Goal: Communication & Community: Answer question/provide support

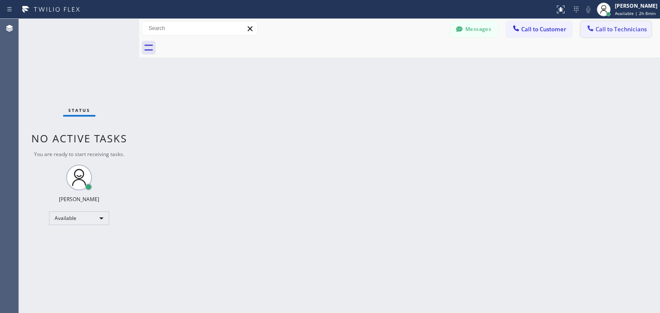
click at [631, 30] on span "Call to Technicians" at bounding box center [620, 29] width 51 height 8
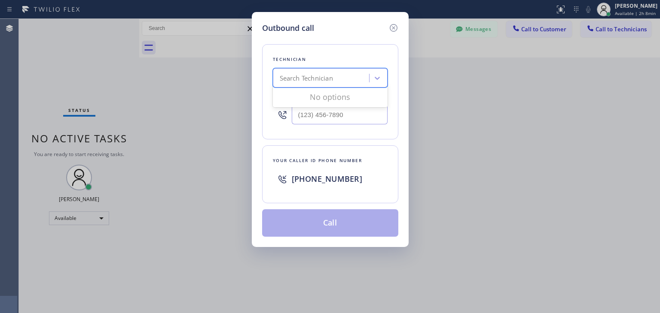
click at [323, 84] on div "Search Technician" at bounding box center [322, 78] width 94 height 15
type input "[PERSON_NAME]"
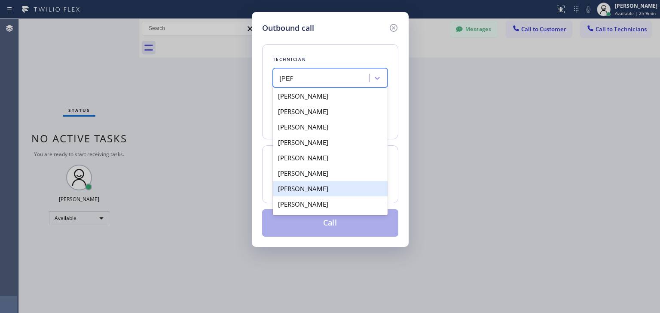
click at [336, 191] on div "[PERSON_NAME]" at bounding box center [330, 188] width 115 height 15
type input "[PHONE_NUMBER]"
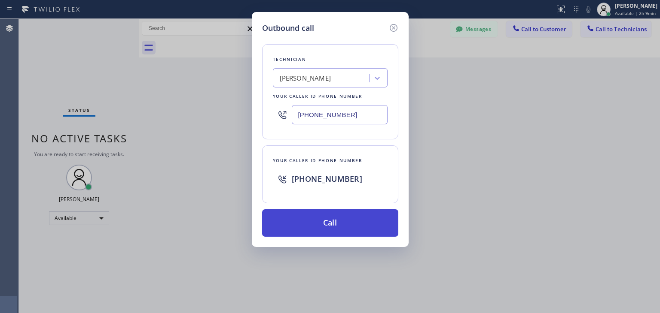
click at [344, 224] on button "Call" at bounding box center [330, 223] width 136 height 27
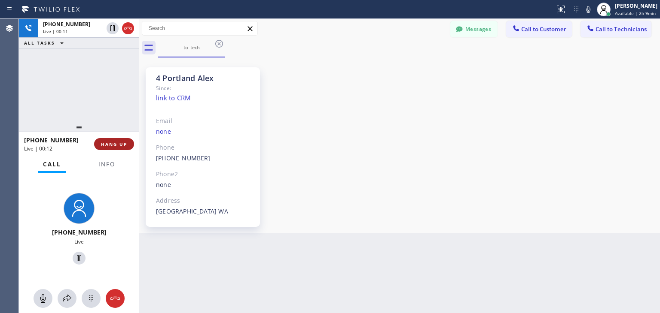
drag, startPoint x: 125, startPoint y: 137, endPoint x: 125, endPoint y: 142, distance: 5.2
click at [125, 142] on div "[PHONE_NUMBER] Live | 00:12 HANG UP" at bounding box center [79, 144] width 110 height 22
click at [125, 142] on span "HANG UP" at bounding box center [114, 144] width 26 height 6
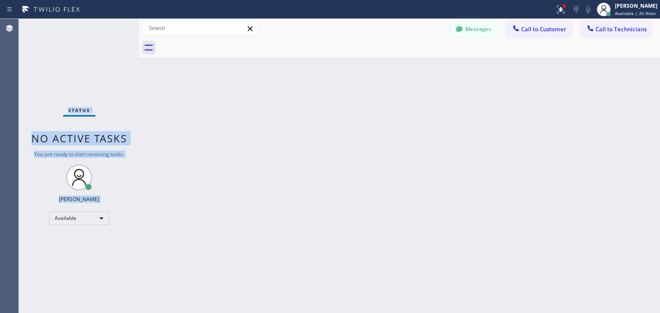
click at [125, 142] on span "No active tasks" at bounding box center [79, 138] width 96 height 14
click at [460, 27] on icon at bounding box center [459, 29] width 6 height 6
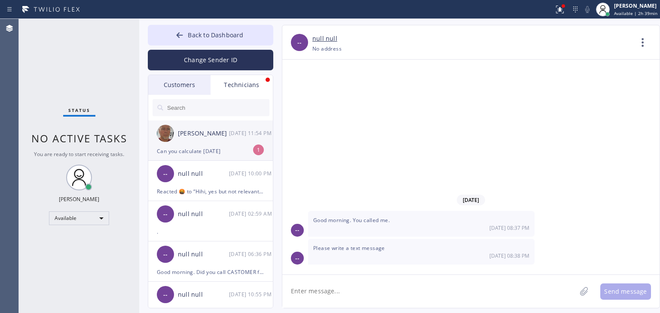
click at [223, 123] on div "[PERSON_NAME] [DATE] 11:54 PM" at bounding box center [210, 134] width 125 height 26
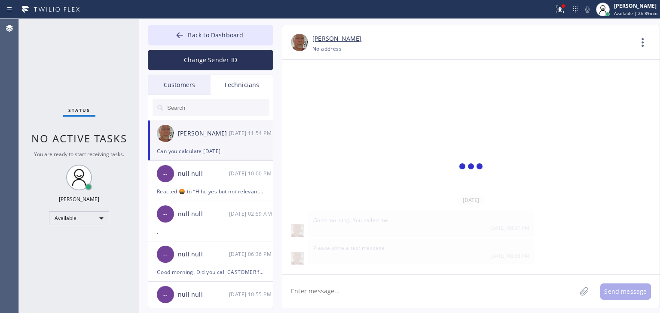
click at [353, 286] on textarea at bounding box center [429, 291] width 294 height 33
type textarea "yes"
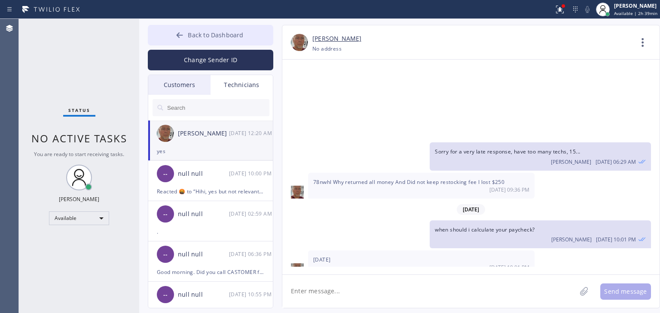
scroll to position [8801, 0]
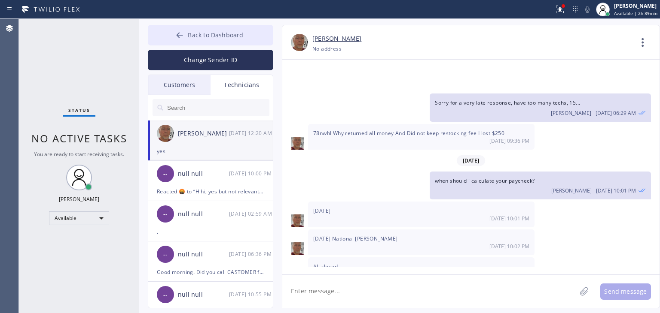
click at [237, 32] on span "Back to Dashboard" at bounding box center [215, 35] width 55 height 8
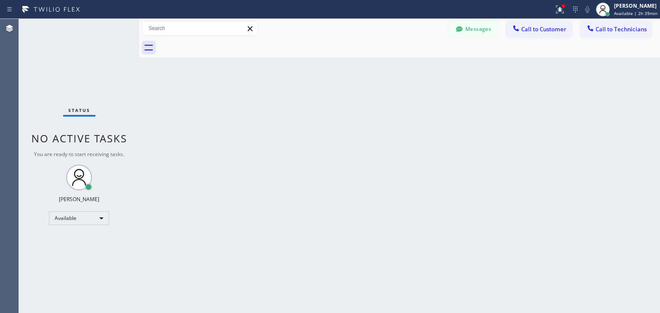
click at [608, 20] on div "Messages Call to Customer Call to Technicians Outbound call Location Search loc…" at bounding box center [399, 28] width 520 height 19
click at [607, 23] on button "Call to Technicians" at bounding box center [615, 29] width 71 height 16
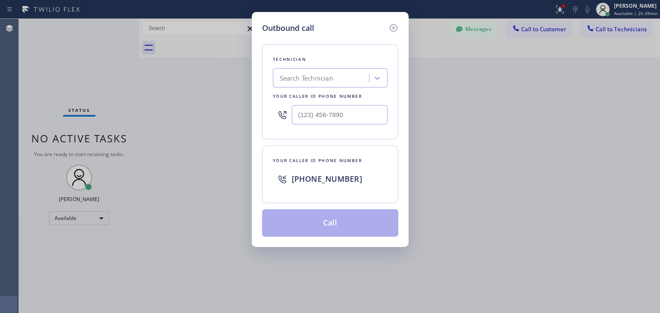
click at [360, 72] on div "Search Technician" at bounding box center [322, 78] width 94 height 15
type input "d"
type input "[PERSON_NAME]"
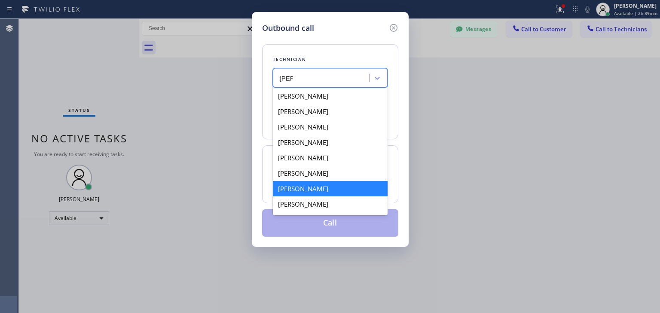
click at [355, 188] on div "[PERSON_NAME]" at bounding box center [330, 188] width 115 height 15
type input "[PHONE_NUMBER]"
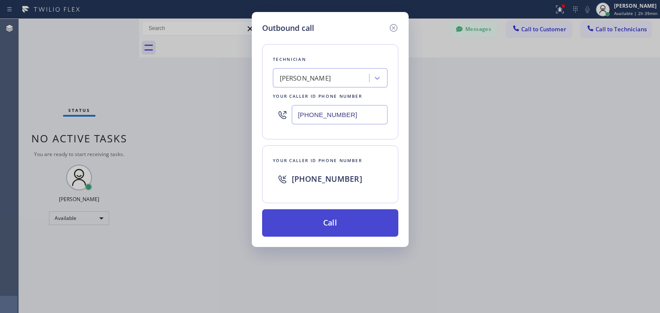
click at [364, 224] on button "Call" at bounding box center [330, 223] width 136 height 27
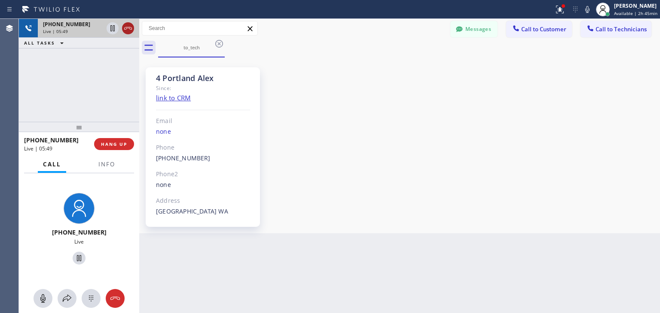
click at [125, 30] on icon at bounding box center [128, 28] width 10 height 10
click at [125, 30] on div "Live | 05:50" at bounding box center [88, 31] width 91 height 6
drag, startPoint x: 125, startPoint y: 30, endPoint x: 118, endPoint y: 115, distance: 85.8
click at [118, 115] on div "[PHONE_NUMBER] Live | 05:50 ALL TASKS ALL TASKS ACTIVE TASKS TASKS IN WRAP UP" at bounding box center [79, 70] width 120 height 103
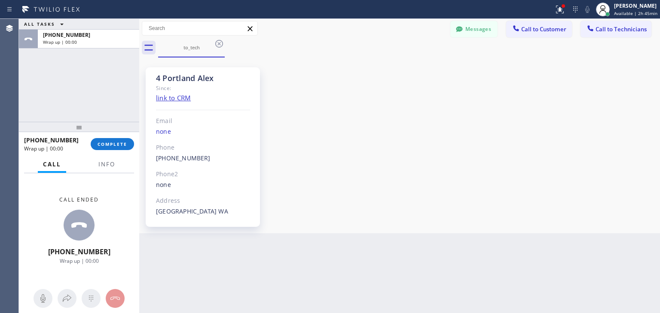
click at [116, 137] on div "[PHONE_NUMBER] Wrap up | 00:00 COMPLETE" at bounding box center [79, 144] width 110 height 22
click at [116, 138] on button "COMPLETE" at bounding box center [112, 144] width 43 height 12
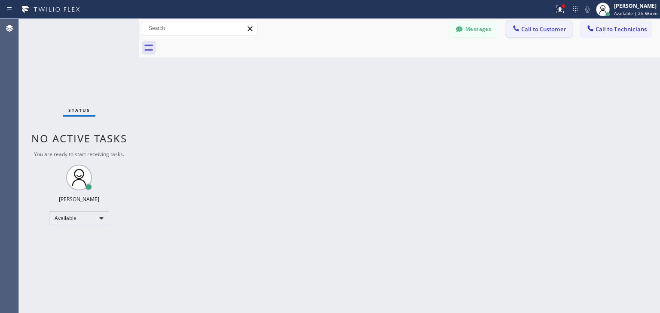
click at [526, 24] on button "Call to Customer" at bounding box center [539, 29] width 66 height 16
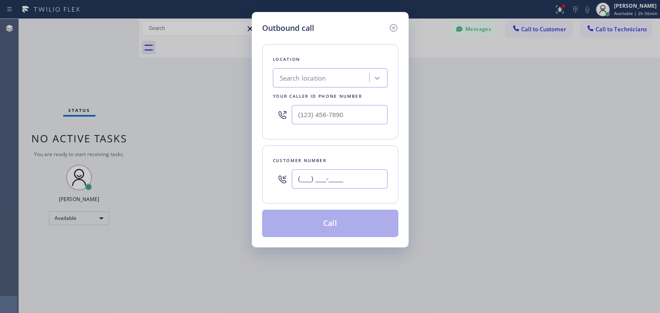
paste input "415) 407-2151"
click at [325, 173] on input "[PHONE_NUMBER]" at bounding box center [340, 179] width 96 height 19
type input "[PHONE_NUMBER]"
paste input "Viking Repair Service"
type input "Viking Repair Service"
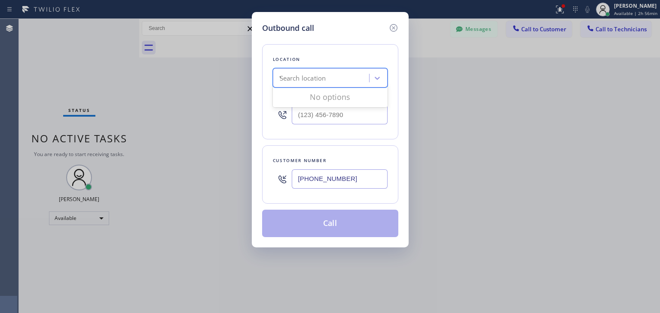
click at [330, 85] on div "Search location Viking Repair Service" at bounding box center [322, 78] width 94 height 15
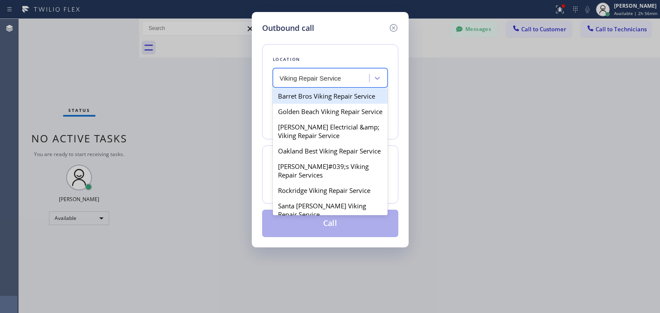
click at [351, 98] on div "Barret Bros Viking Repair Service" at bounding box center [330, 95] width 115 height 15
type input "[PHONE_NUMBER]"
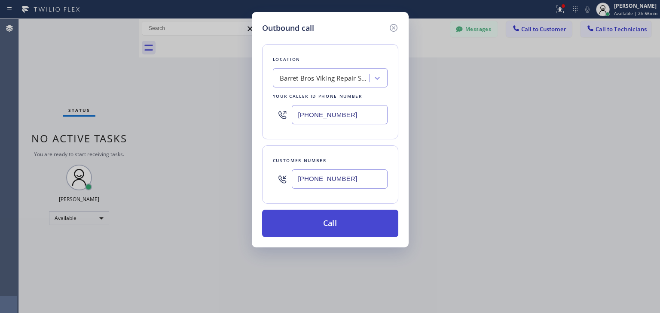
click at [344, 215] on button "Call" at bounding box center [330, 223] width 136 height 27
click at [345, 235] on button "Call" at bounding box center [330, 223] width 136 height 27
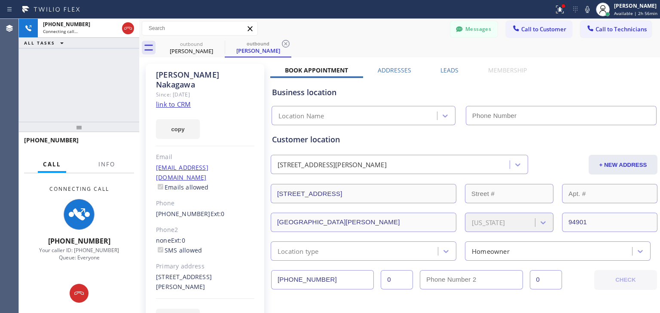
type input "[PHONE_NUMBER]"
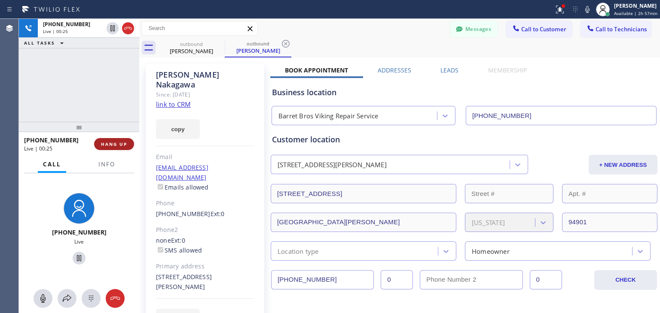
click at [110, 150] on button "HANG UP" at bounding box center [114, 144] width 40 height 12
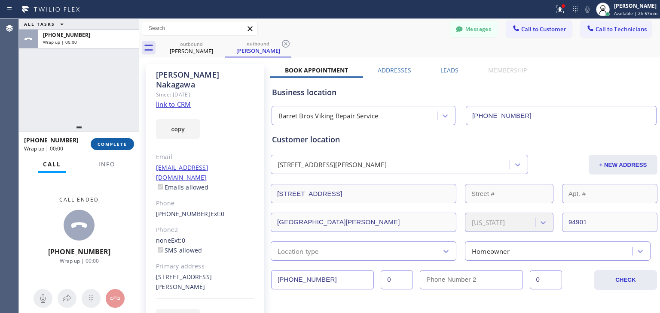
click at [110, 150] on button "COMPLETE" at bounding box center [112, 144] width 43 height 12
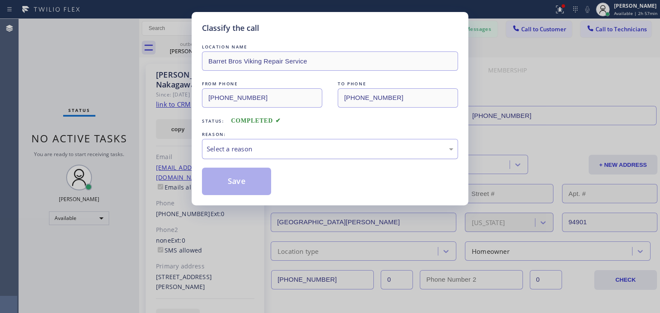
click at [357, 148] on div "Select a reason" at bounding box center [330, 149] width 246 height 10
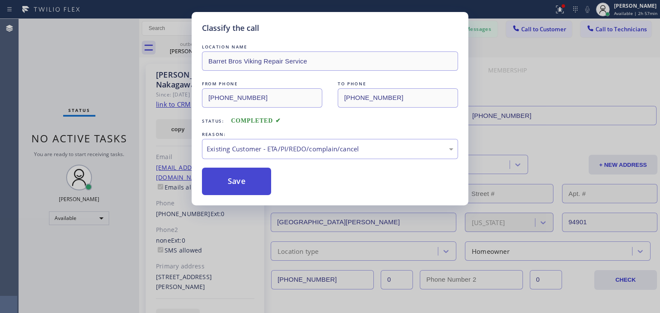
drag, startPoint x: 344, startPoint y: 192, endPoint x: 262, endPoint y: 186, distance: 82.7
click at [262, 186] on button "Save" at bounding box center [236, 181] width 69 height 27
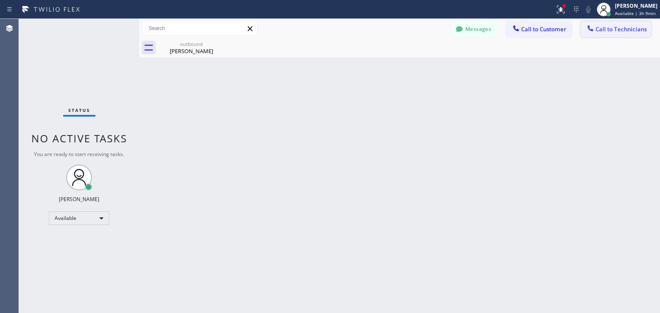
click at [602, 30] on span "Call to Technicians" at bounding box center [620, 29] width 51 height 8
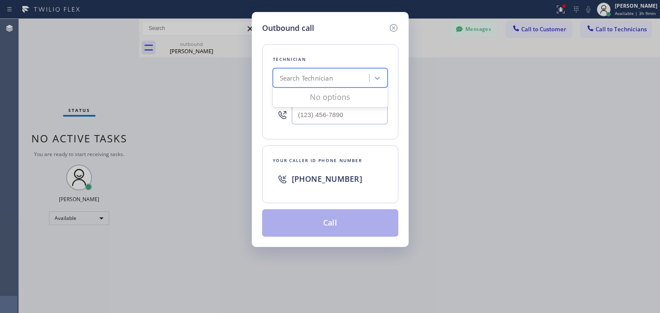
click at [345, 81] on div "Search Technician" at bounding box center [322, 78] width 94 height 15
type input "[PERSON_NAME]"
click at [350, 101] on div "Loading..." at bounding box center [330, 96] width 115 height 17
click at [356, 100] on div "[PERSON_NAME]" at bounding box center [330, 95] width 115 height 15
type input "[PHONE_NUMBER]"
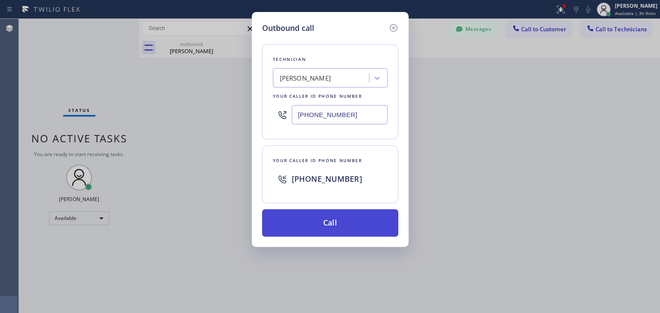
click at [346, 217] on button "Call" at bounding box center [330, 223] width 136 height 27
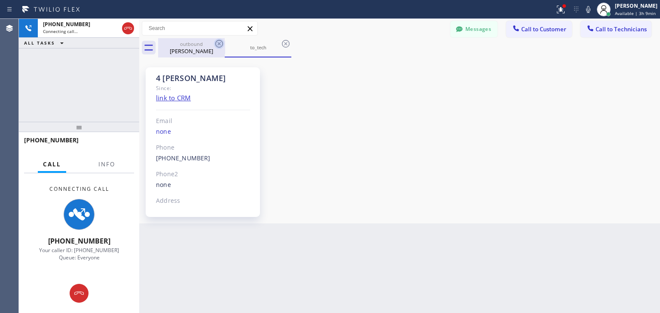
click at [216, 44] on div "outbound [PERSON_NAME]" at bounding box center [191, 47] width 67 height 19
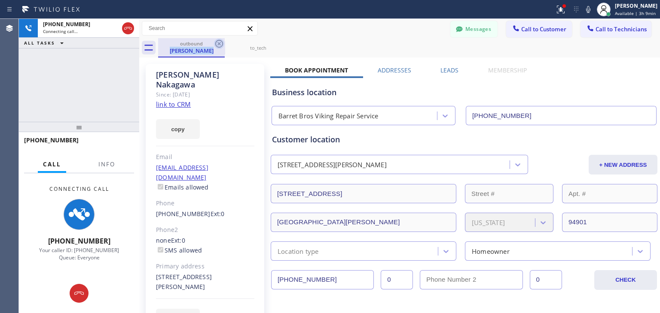
click at [216, 44] on icon at bounding box center [219, 44] width 10 height 10
click at [0, 0] on icon at bounding box center [0, 0] width 0 height 0
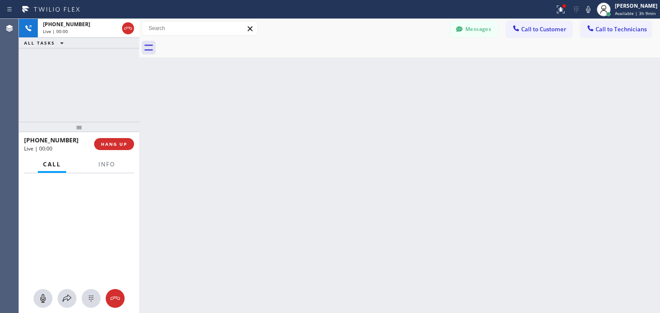
click at [216, 44] on div at bounding box center [409, 47] width 502 height 19
drag, startPoint x: 216, startPoint y: 44, endPoint x: 510, endPoint y: 333, distance: 411.8
click at [510, 313] on html "Status report Issues detected These issues could affect your workflow. Please c…" at bounding box center [330, 156] width 660 height 313
click at [139, 94] on div at bounding box center [139, 166] width 0 height 295
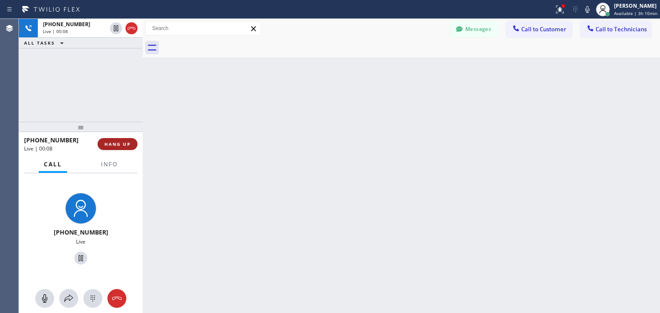
click at [129, 138] on button "HANG UP" at bounding box center [117, 144] width 40 height 12
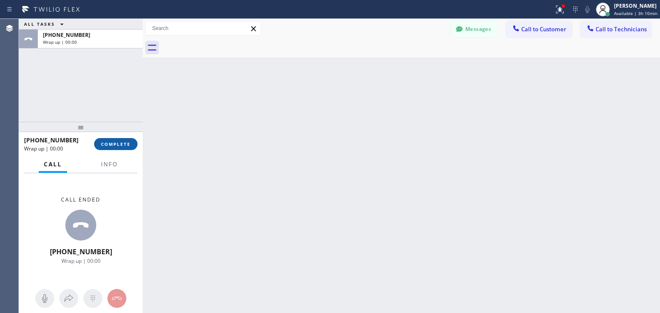
click at [129, 138] on button "COMPLETE" at bounding box center [115, 144] width 43 height 12
